Goal: Find specific page/section: Find specific page/section

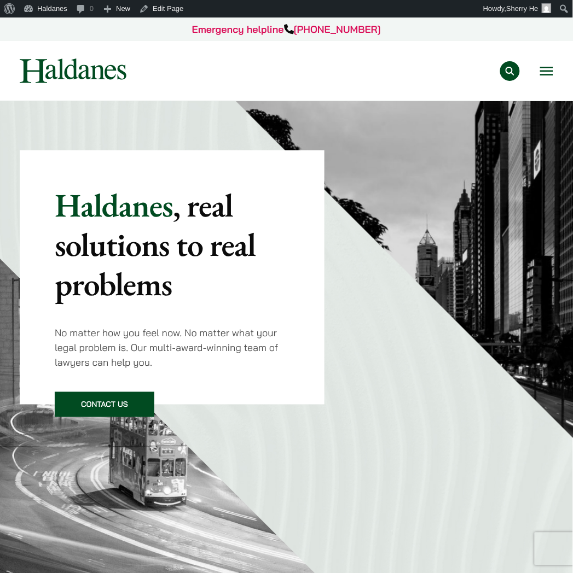
click at [539, 75] on div "Practice Areas Antitrust and Competition Law Civil Litigation & Dispute Resolut…" at bounding box center [349, 71] width 408 height 20
click at [544, 69] on button "Open menu" at bounding box center [546, 71] width 13 height 9
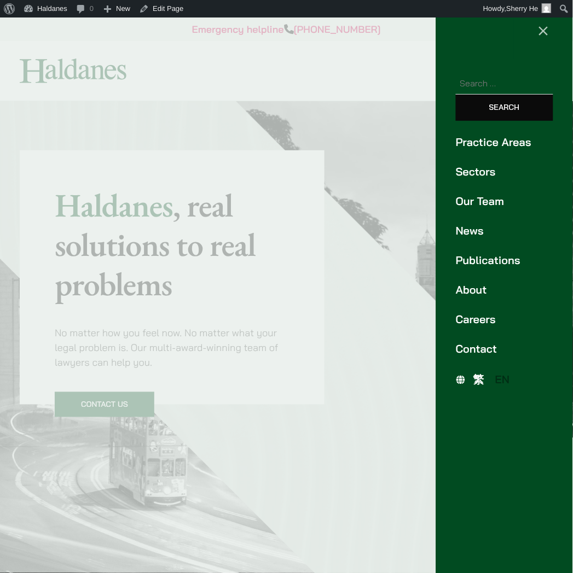
click at [472, 205] on link "Our Team" at bounding box center [504, 201] width 97 height 16
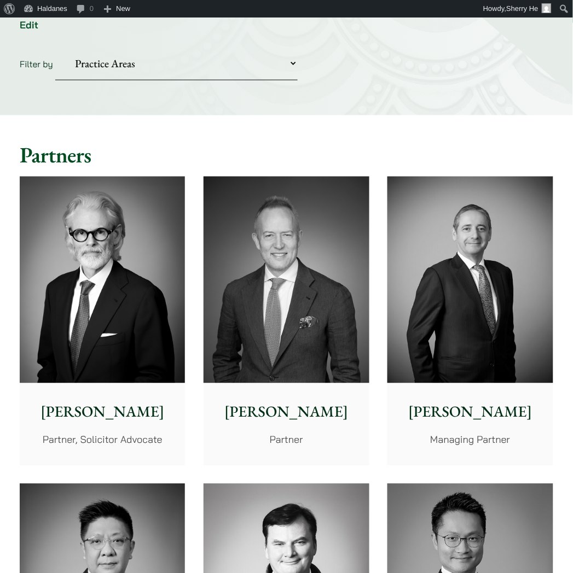
scroll to position [182, 0]
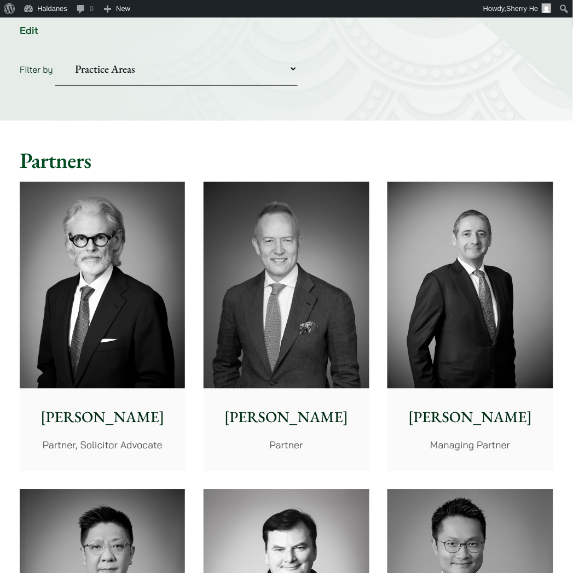
click at [189, 74] on select "Practice Areas Antitrust and Competition Civil Litigation & Dispute Resolution …" at bounding box center [176, 69] width 242 height 33
click at [55, 53] on select "Practice Areas Antitrust and Competition Civil Litigation & Dispute Resolution …" at bounding box center [176, 69] width 242 height 33
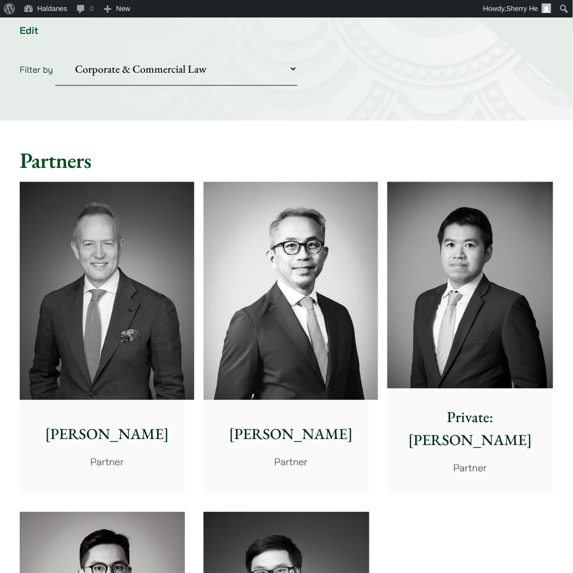
scroll to position [0, 0]
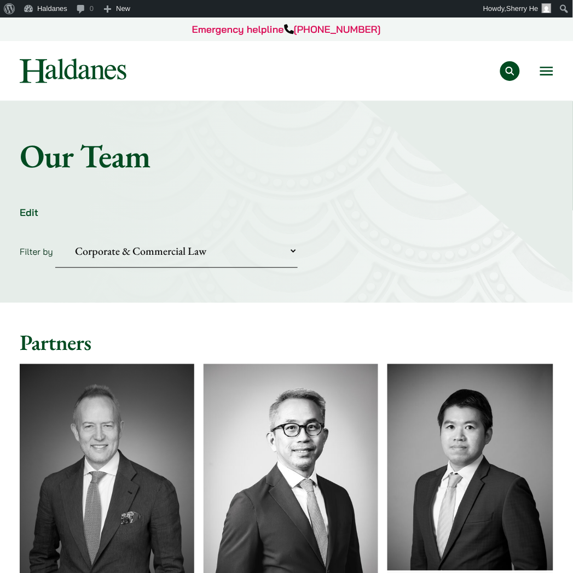
click at [204, 240] on select "Practice Areas Antitrust and Competition Civil Litigation & Dispute Resolution …" at bounding box center [176, 251] width 242 height 33
click at [55, 235] on select "Practice Areas Antitrust and Competition Civil Litigation & Dispute Resolution …" at bounding box center [176, 251] width 242 height 33
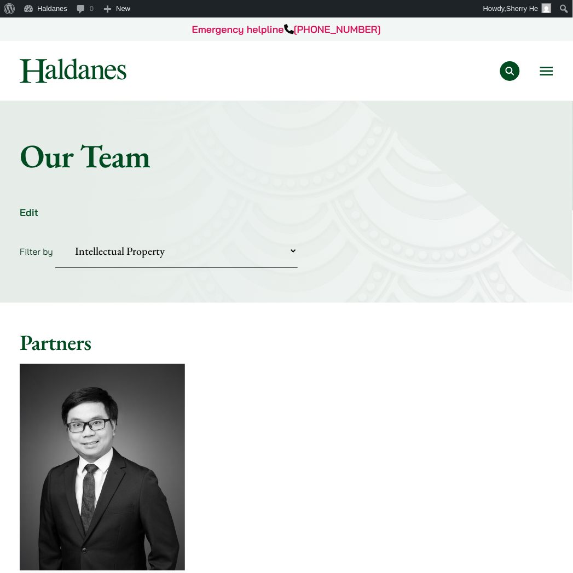
click at [277, 246] on select "Practice Areas Antitrust and Competition Civil Litigation & Dispute Resolution …" at bounding box center [176, 251] width 242 height 33
select select "media-entertainment-sports"
click at [55, 235] on select "Practice Areas Antitrust and Competition Civil Litigation & Dispute Resolution …" at bounding box center [176, 251] width 242 height 33
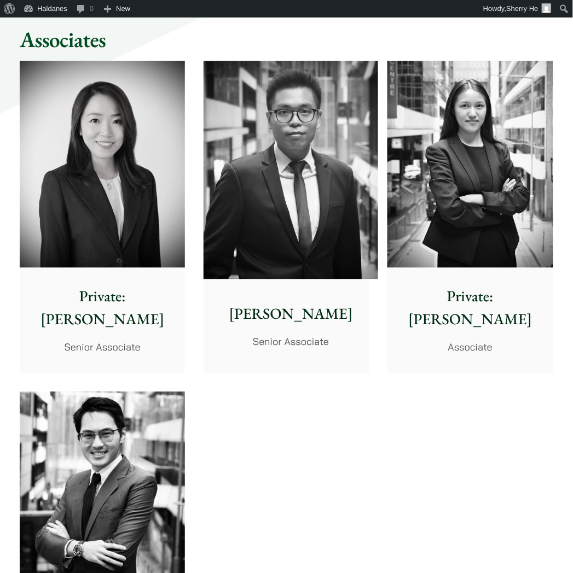
scroll to position [1094, 0]
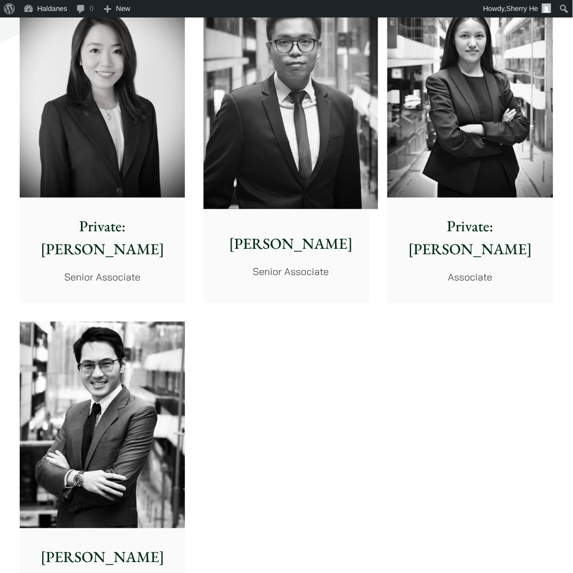
click at [319, 160] on img at bounding box center [290, 100] width 175 height 218
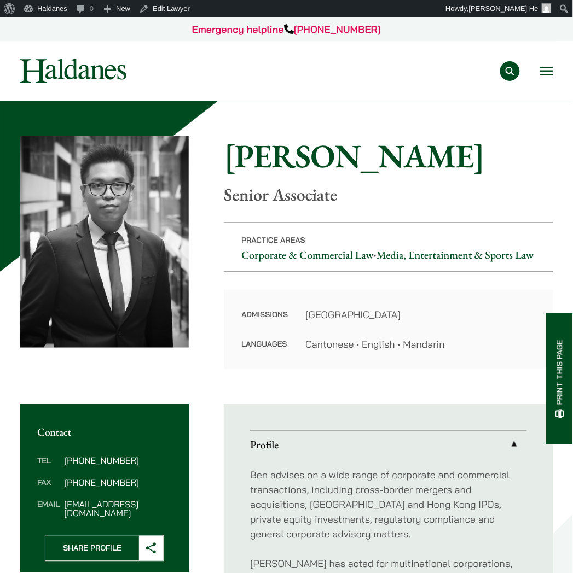
click at [540, 69] on button "Open menu" at bounding box center [546, 71] width 13 height 9
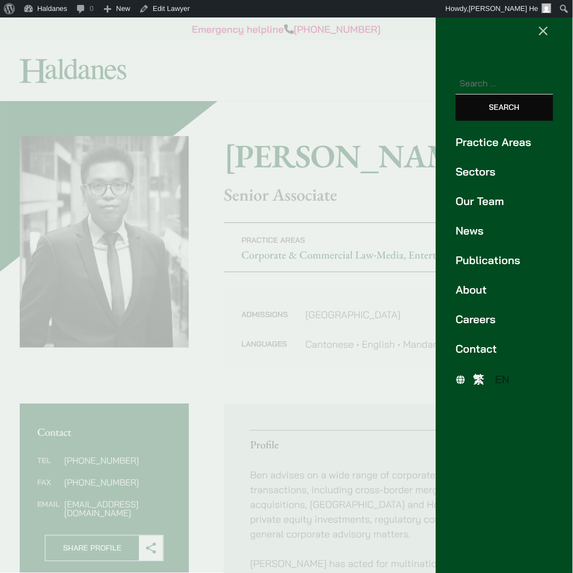
click at [412, 156] on div at bounding box center [286, 286] width 573 height 573
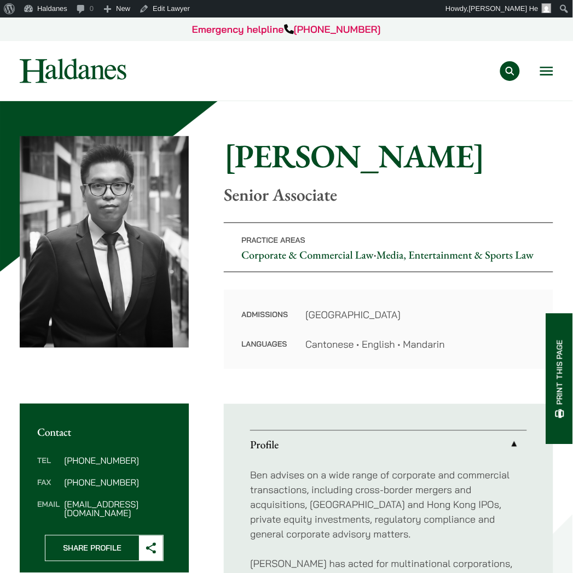
click at [556, 67] on div "Practice Areas Antitrust and Competition Law Civil Litigation & Dispute Resolut…" at bounding box center [286, 71] width 552 height 25
click at [554, 67] on div "Practice Areas Antitrust and Competition Law Civil Litigation & Dispute Resolut…" at bounding box center [286, 71] width 552 height 25
click at [545, 75] on button "Open menu" at bounding box center [546, 71] width 13 height 9
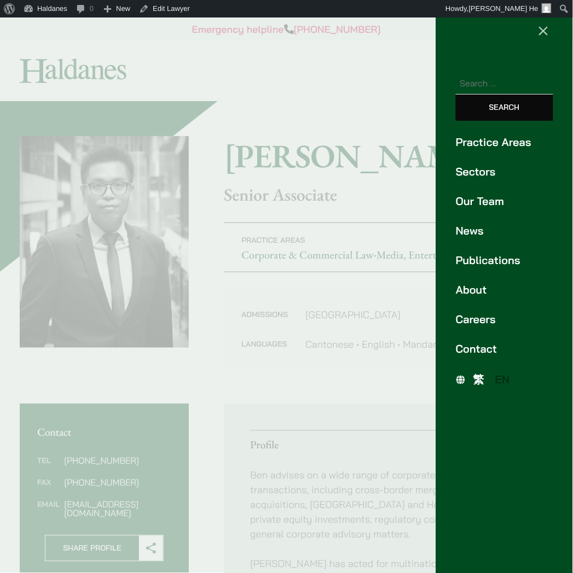
click at [493, 194] on link "Our Team" at bounding box center [504, 201] width 97 height 16
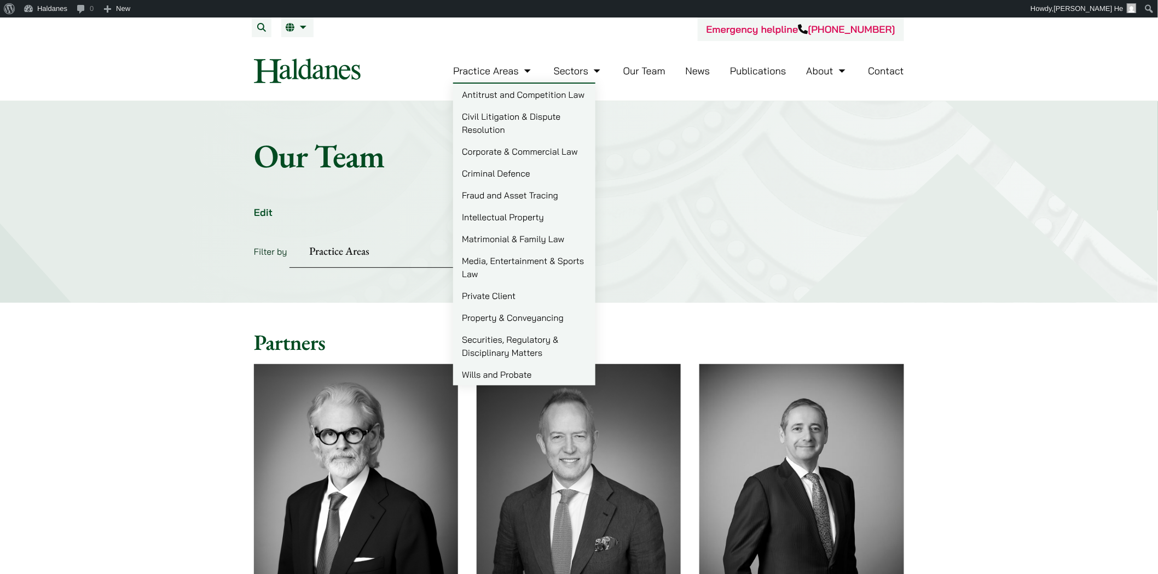
click at [507, 149] on link "Corporate & Commercial Law" at bounding box center [524, 152] width 142 height 22
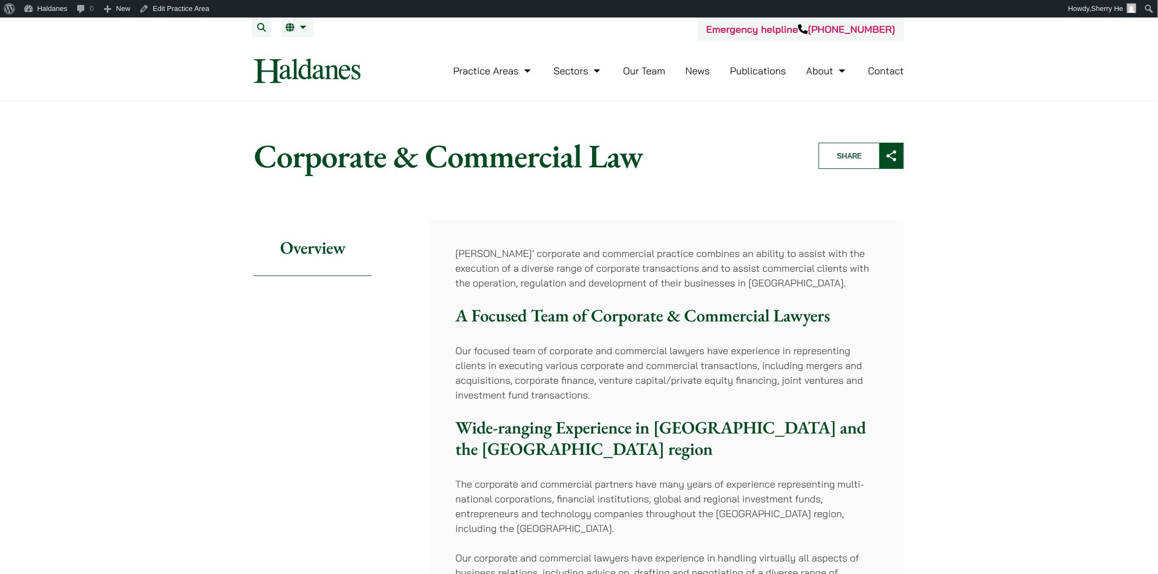
click at [631, 75] on link "Our Team" at bounding box center [644, 71] width 42 height 13
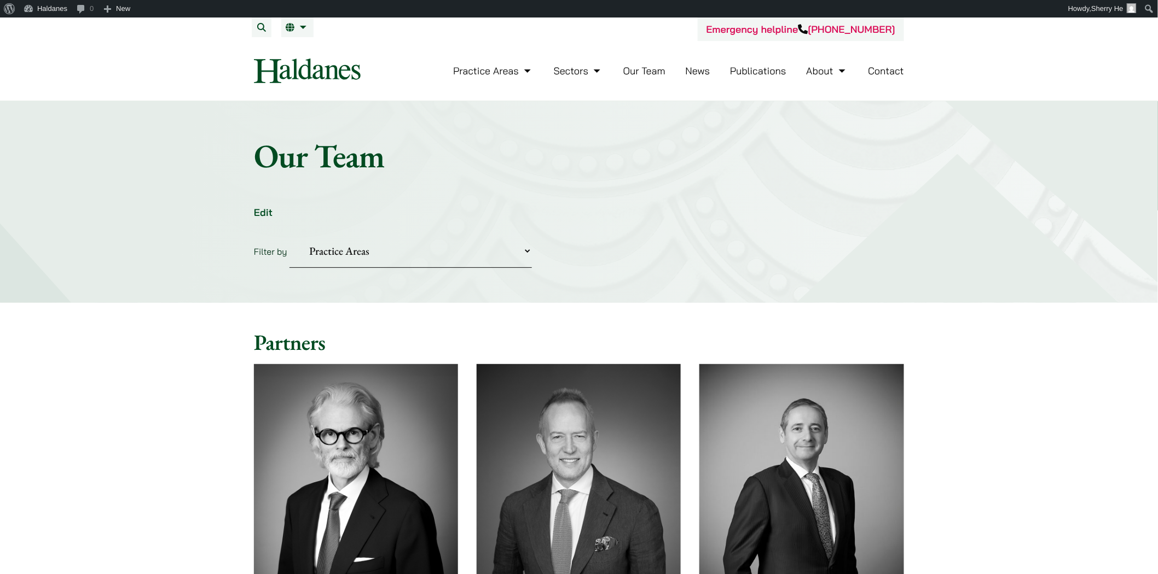
click at [398, 251] on select "Practice Areas Antitrust and Competition Civil Litigation & Dispute Resolution …" at bounding box center [410, 251] width 242 height 33
select select "corporate-commercial"
click at [289, 235] on select "Practice Areas Antitrust and Competition Civil Litigation & Dispute Resolution …" at bounding box center [410, 251] width 242 height 33
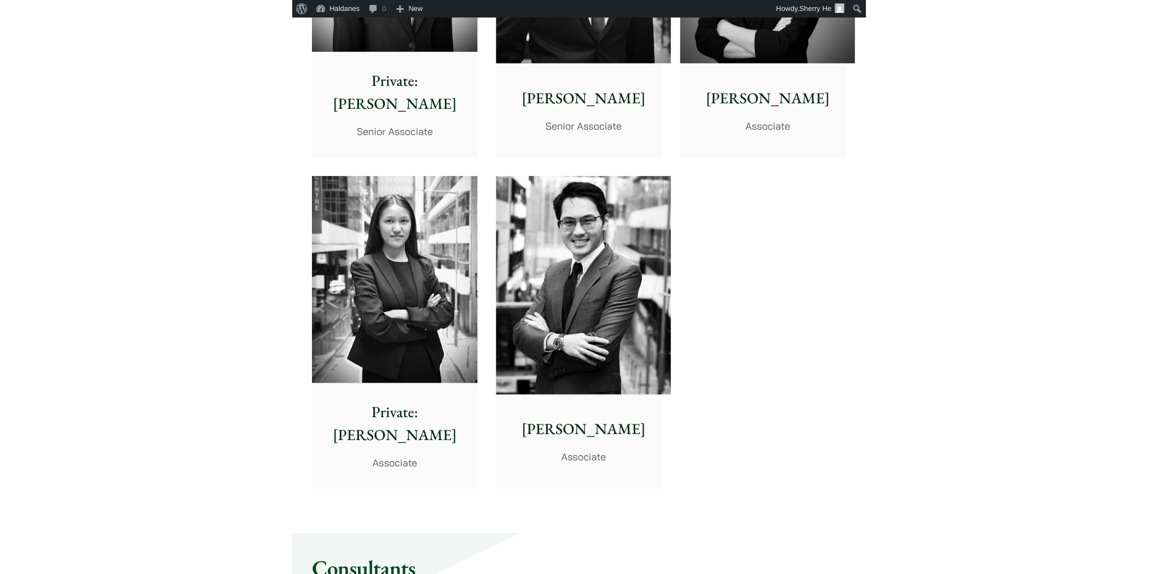
scroll to position [1337, 0]
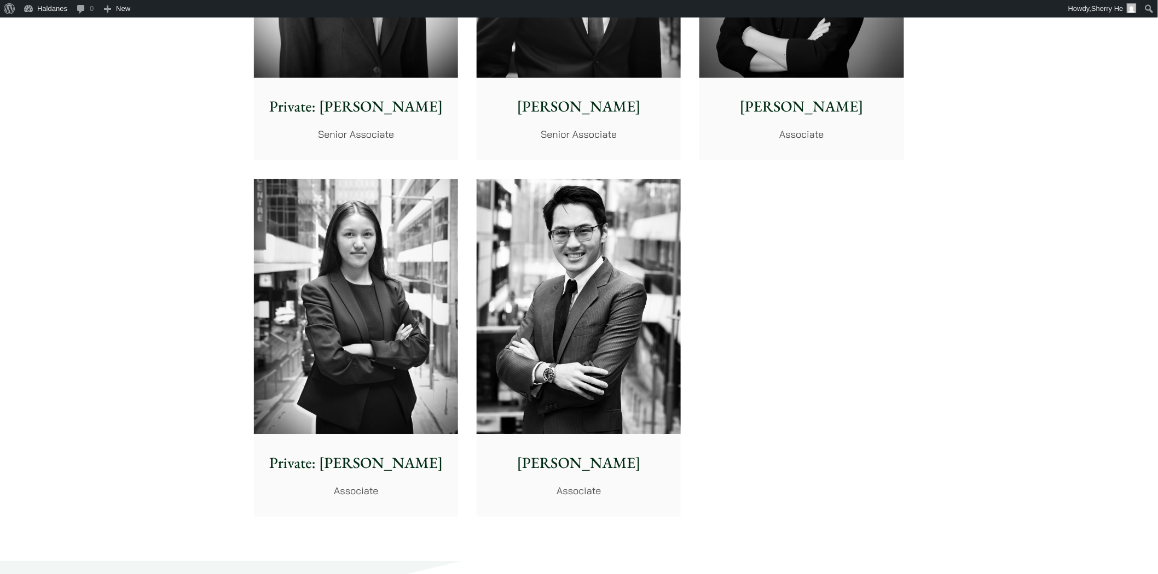
click at [633, 260] on img at bounding box center [578, 306] width 204 height 255
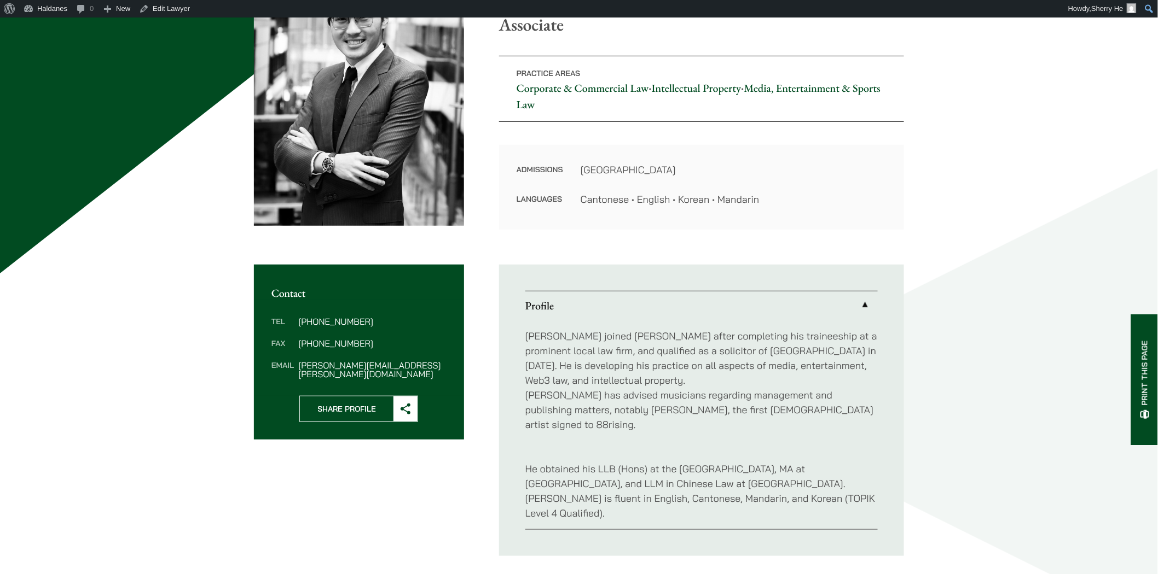
scroll to position [121, 0]
